Goal: Task Accomplishment & Management: Use online tool/utility

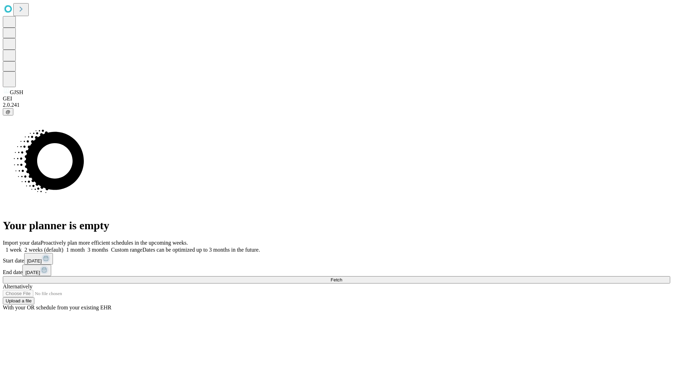
click at [342, 277] on span "Fetch" at bounding box center [336, 279] width 12 height 5
